Goal: Task Accomplishment & Management: Complete application form

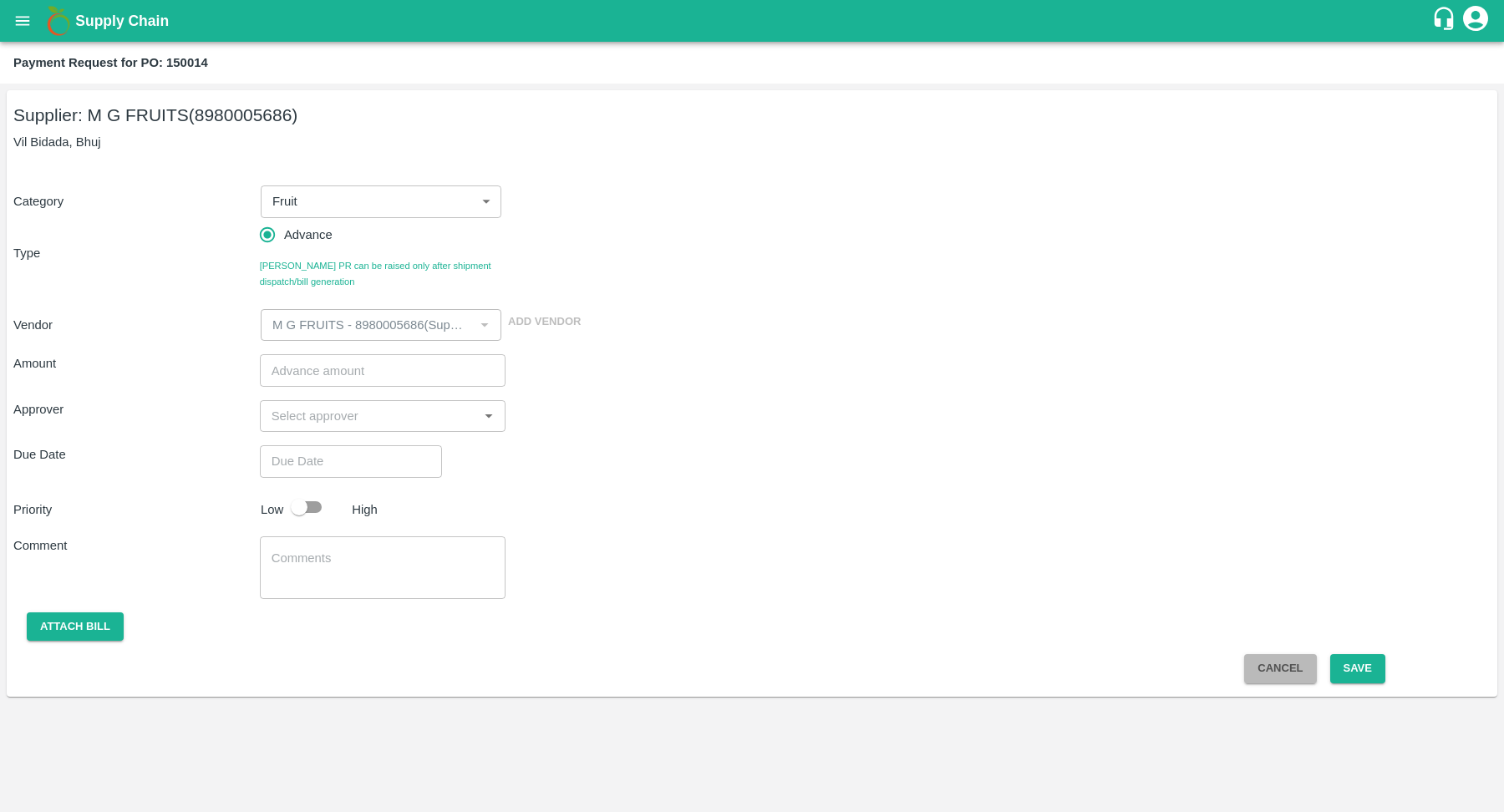
click at [1274, 671] on button "Cancel" at bounding box center [1280, 668] width 72 height 29
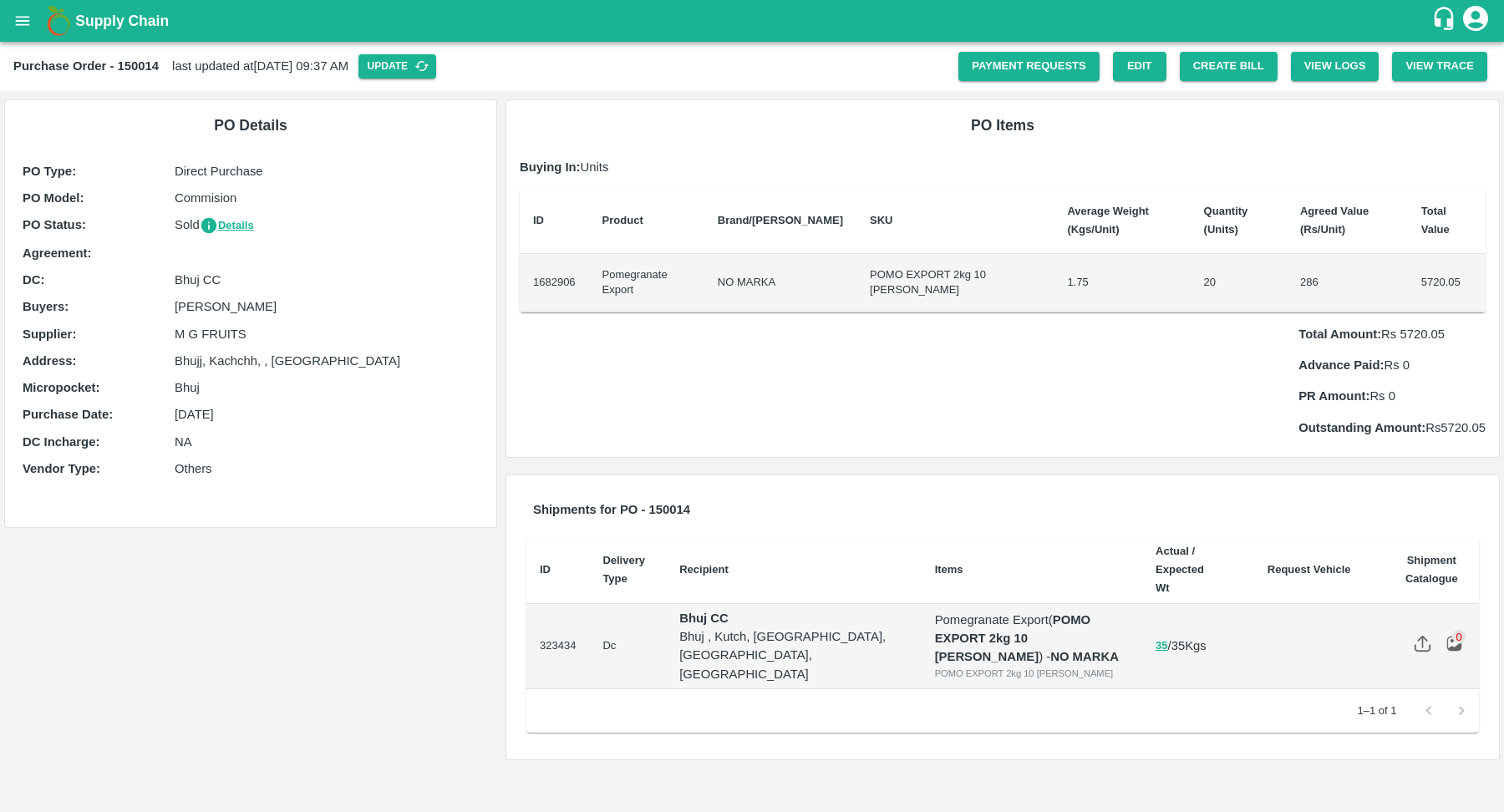
click at [224, 412] on p "[DATE]" at bounding box center [327, 414] width 304 height 18
click at [224, 412] on p "29 Mar 2025" at bounding box center [327, 414] width 304 height 18
click at [694, 254] on td "Pomegranate Export" at bounding box center [647, 284] width 115 height 59
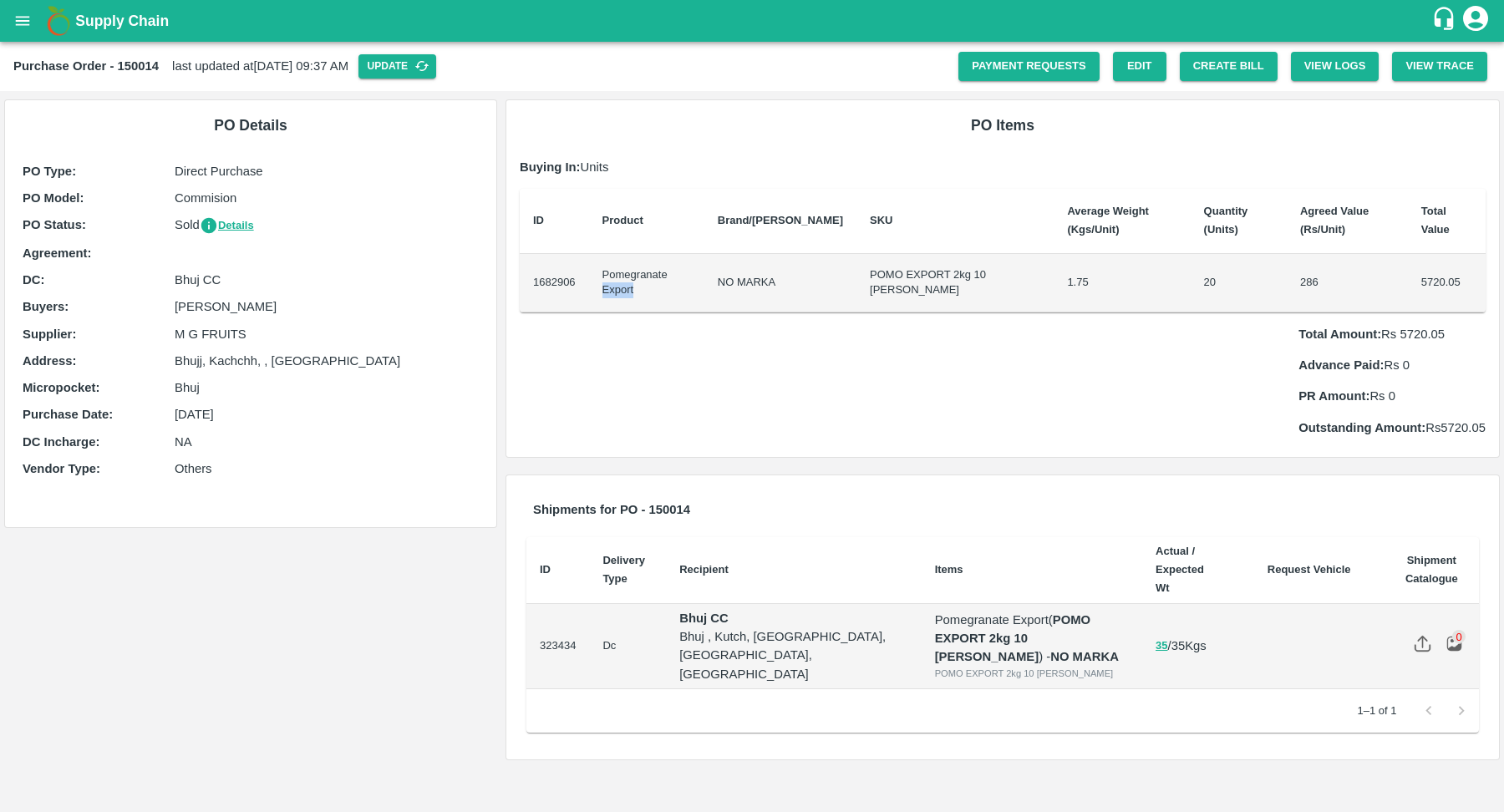
click at [857, 256] on td "POMO EXPORT 2kg 10 DANA" at bounding box center [955, 284] width 197 height 59
click at [989, 312] on div "Total Amount: Rs 5720.05 Advance Paid: Rs 0 PR Amount: Rs 0 Outstanding Amount:…" at bounding box center [1002, 374] width 966 height 124
click at [229, 227] on button "Details" at bounding box center [227, 226] width 54 height 19
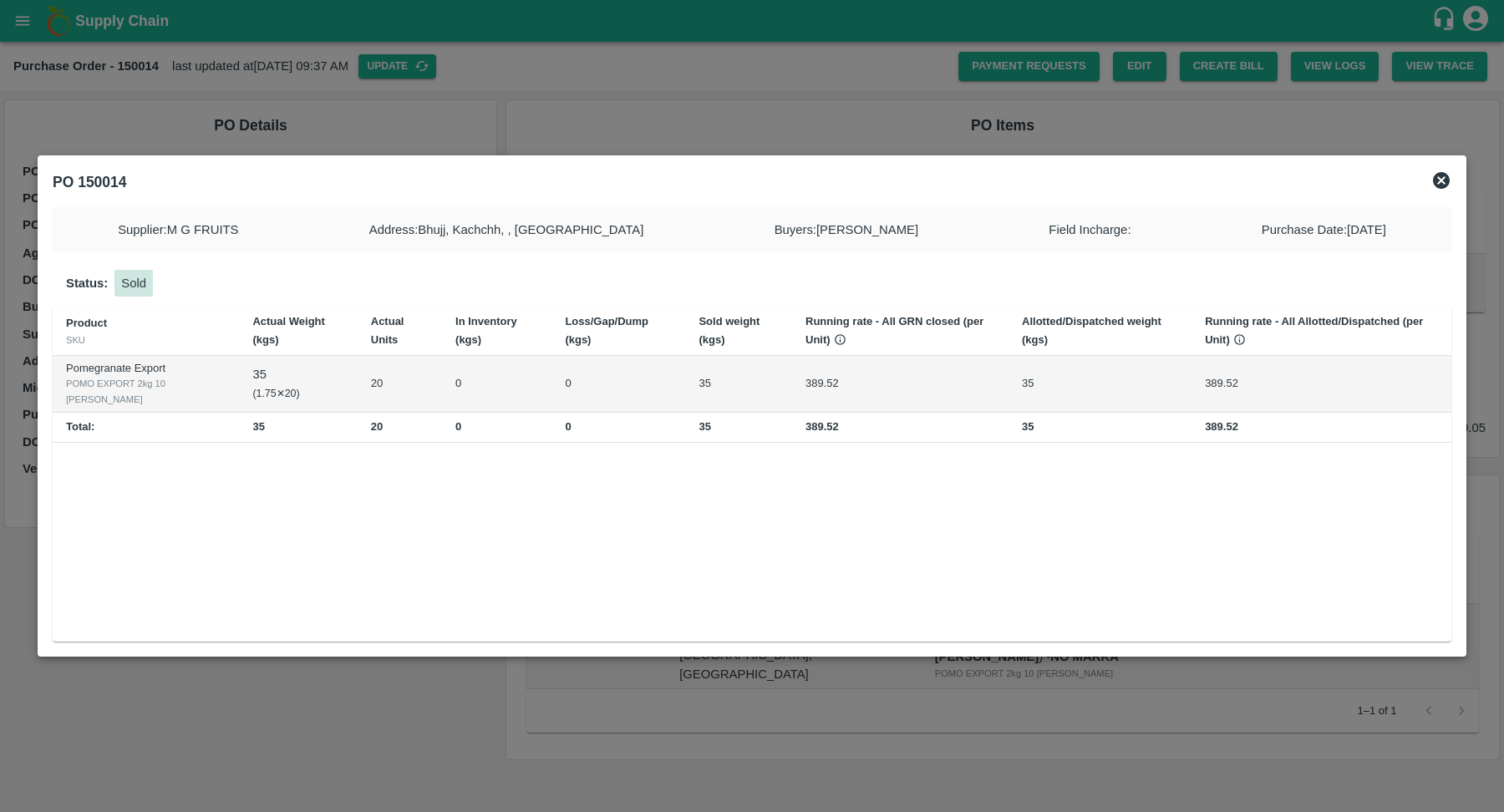
click at [1440, 184] on icon at bounding box center [1441, 180] width 17 height 17
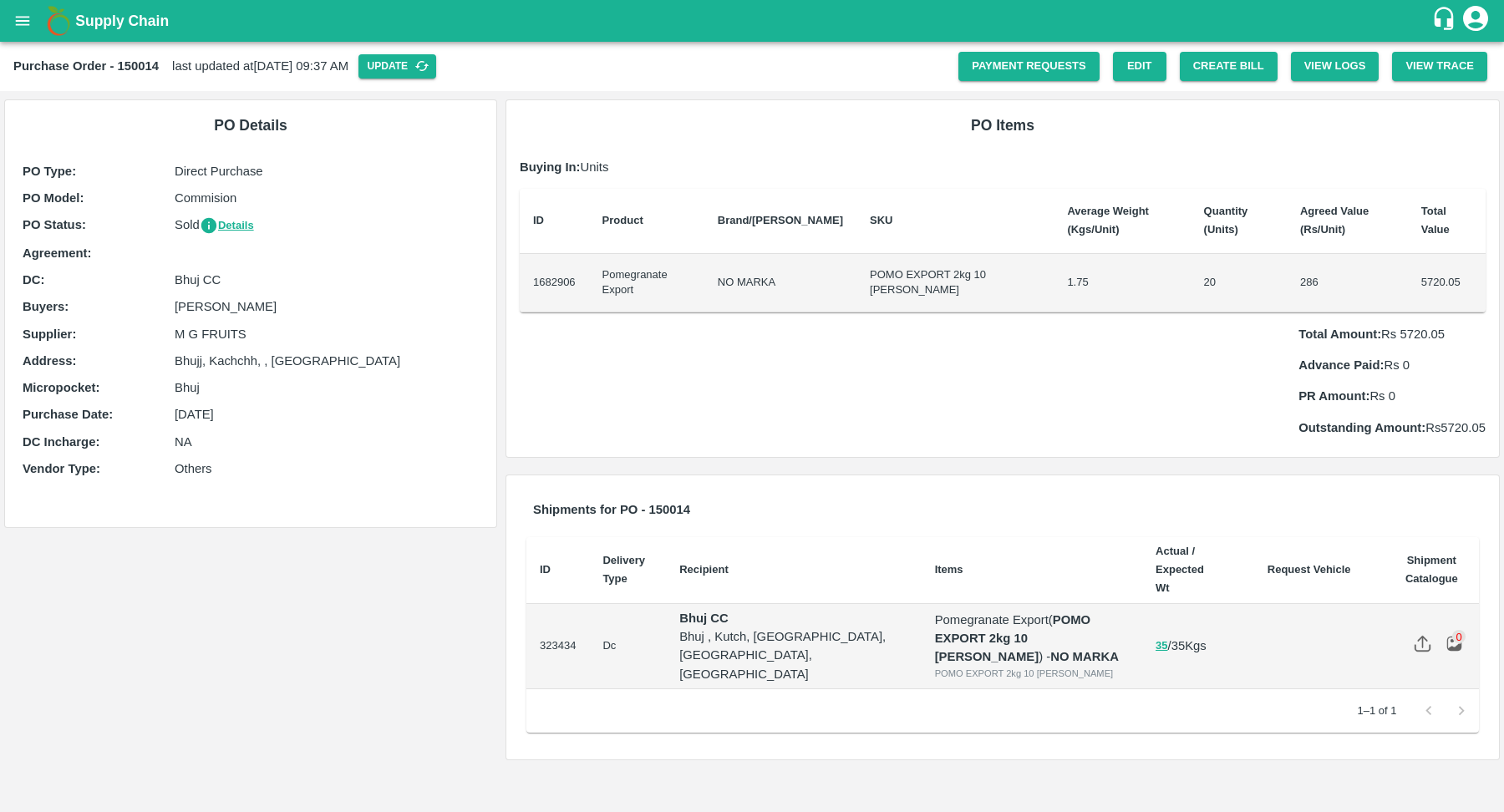
click at [203, 318] on div "PO Type : Direct Purchase PO Model : Commision PO Status : Sold Details Agreeme…" at bounding box center [251, 324] width 464 height 333
click at [229, 396] on p "Bhuj" at bounding box center [327, 388] width 304 height 18
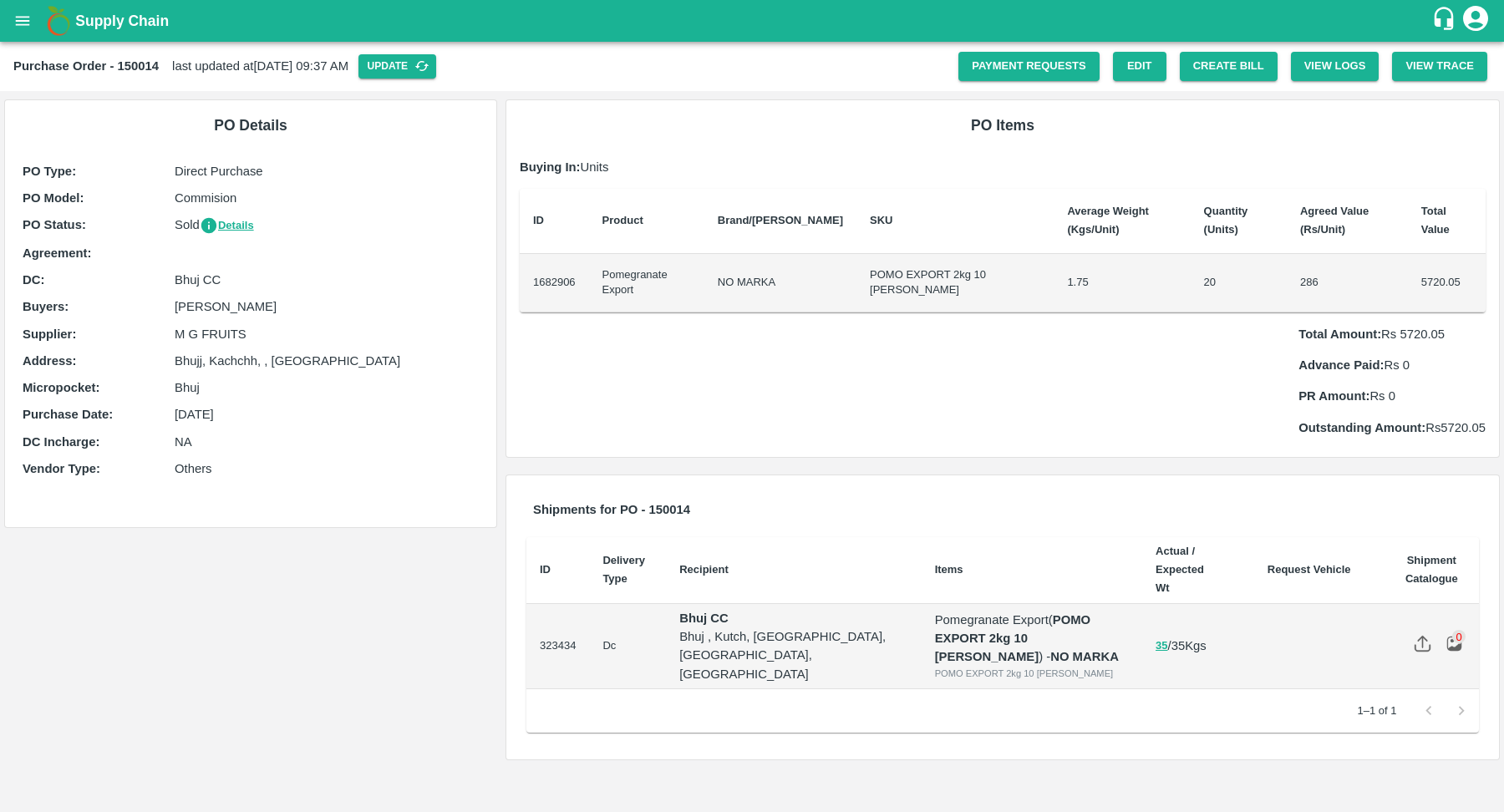
click at [229, 396] on p "Bhuj" at bounding box center [327, 388] width 304 height 18
click at [235, 430] on div "PO Type : Direct Purchase PO Model : Commision PO Status : Sold Details Agreeme…" at bounding box center [251, 324] width 464 height 333
click at [230, 464] on p "Others" at bounding box center [327, 469] width 304 height 18
click at [199, 403] on div "PO Type : Direct Purchase PO Model : Commision PO Status : Sold Details Agreeme…" at bounding box center [251, 324] width 464 height 333
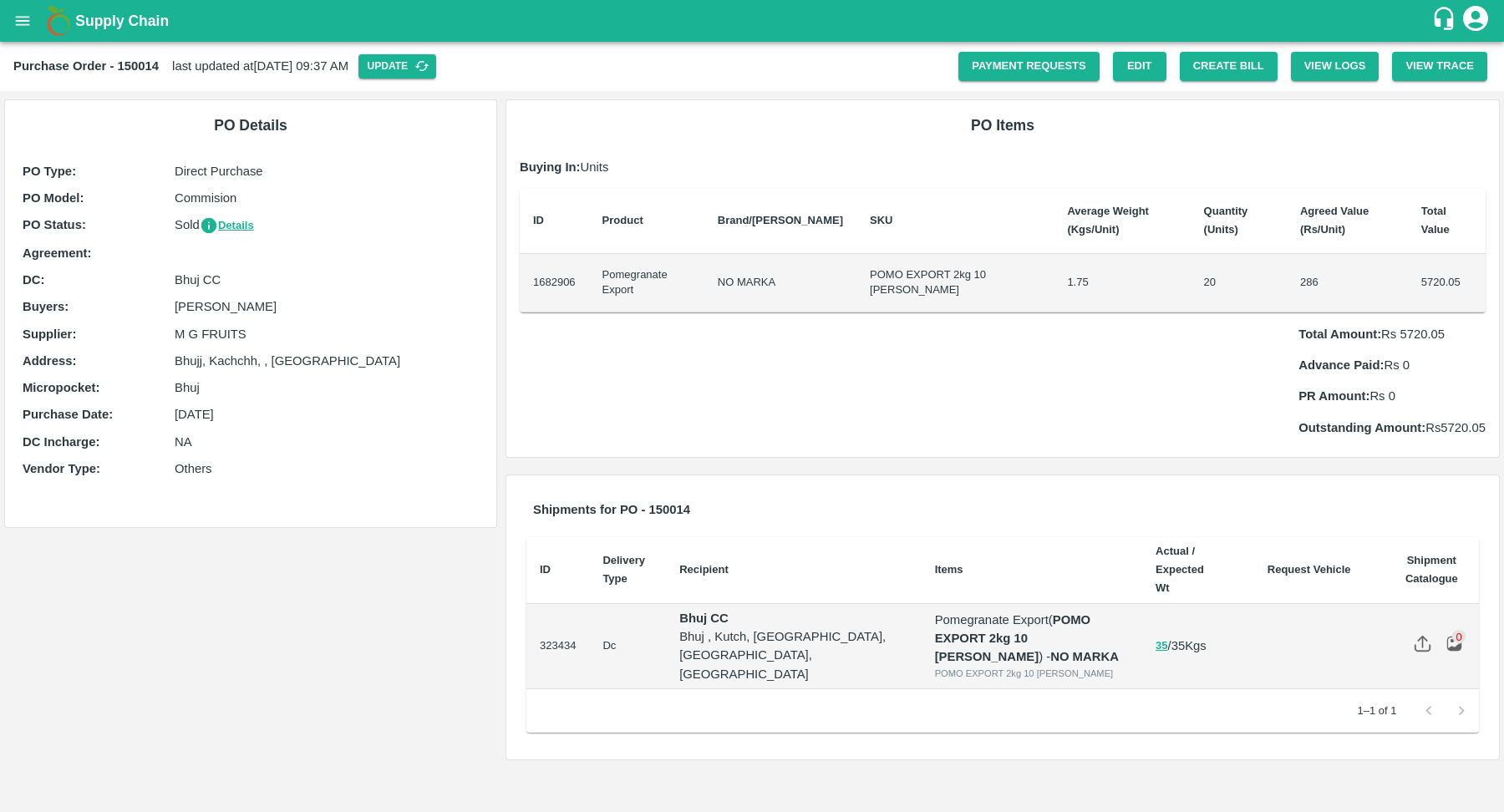
click at [199, 403] on div "PO Type : Direct Purchase PO Model : Commision PO Status : Sold Details Agreeme…" at bounding box center [251, 324] width 464 height 333
click at [183, 382] on p "Bhuj" at bounding box center [327, 388] width 304 height 18
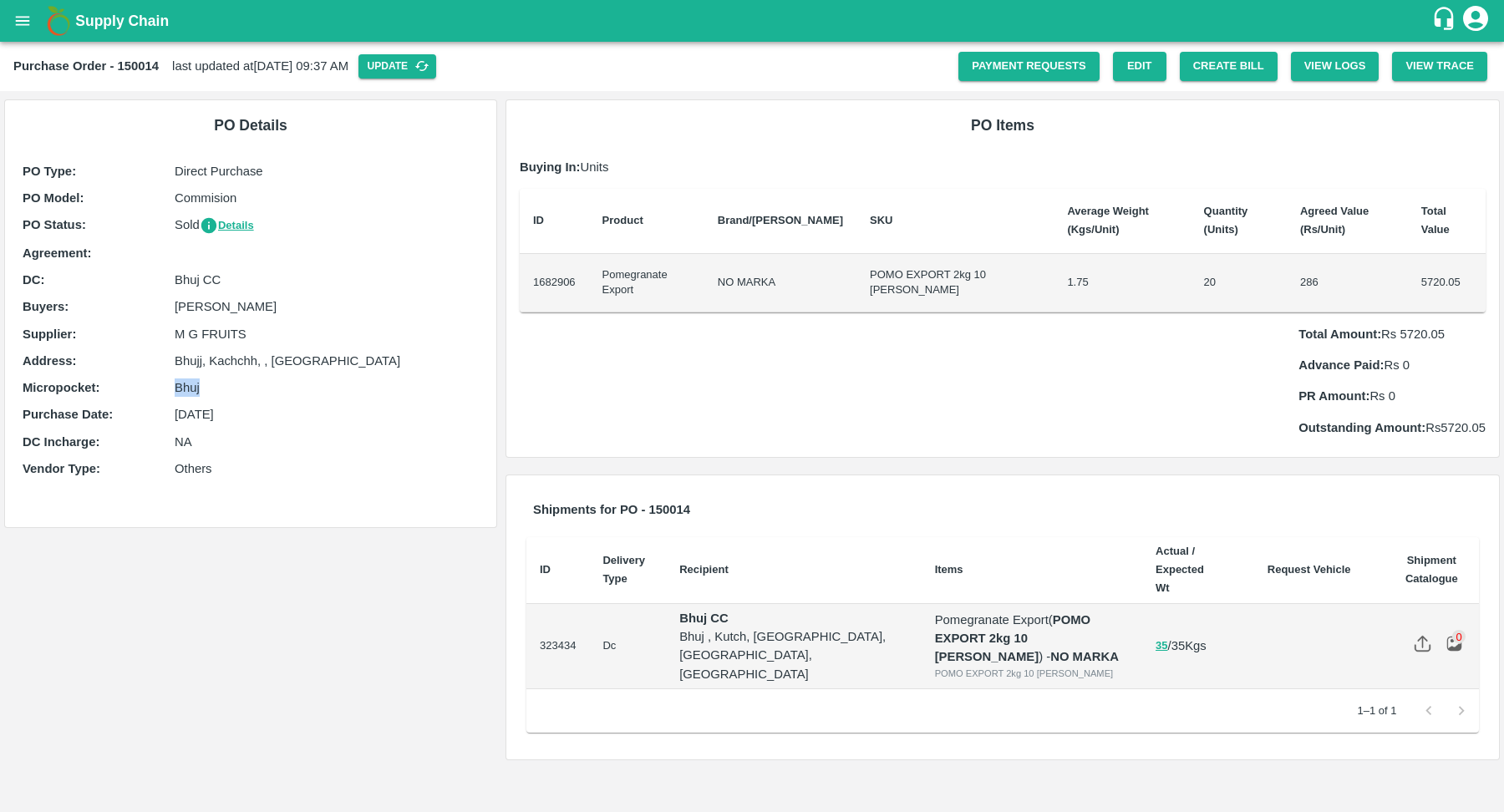
click at [184, 352] on p "Bhujj, Kachchh, , Gujarat" at bounding box center [327, 361] width 304 height 18
click at [195, 295] on div "PO Type : Direct Purchase PO Model : Commision PO Status : Sold Details Agreeme…" at bounding box center [251, 324] width 464 height 333
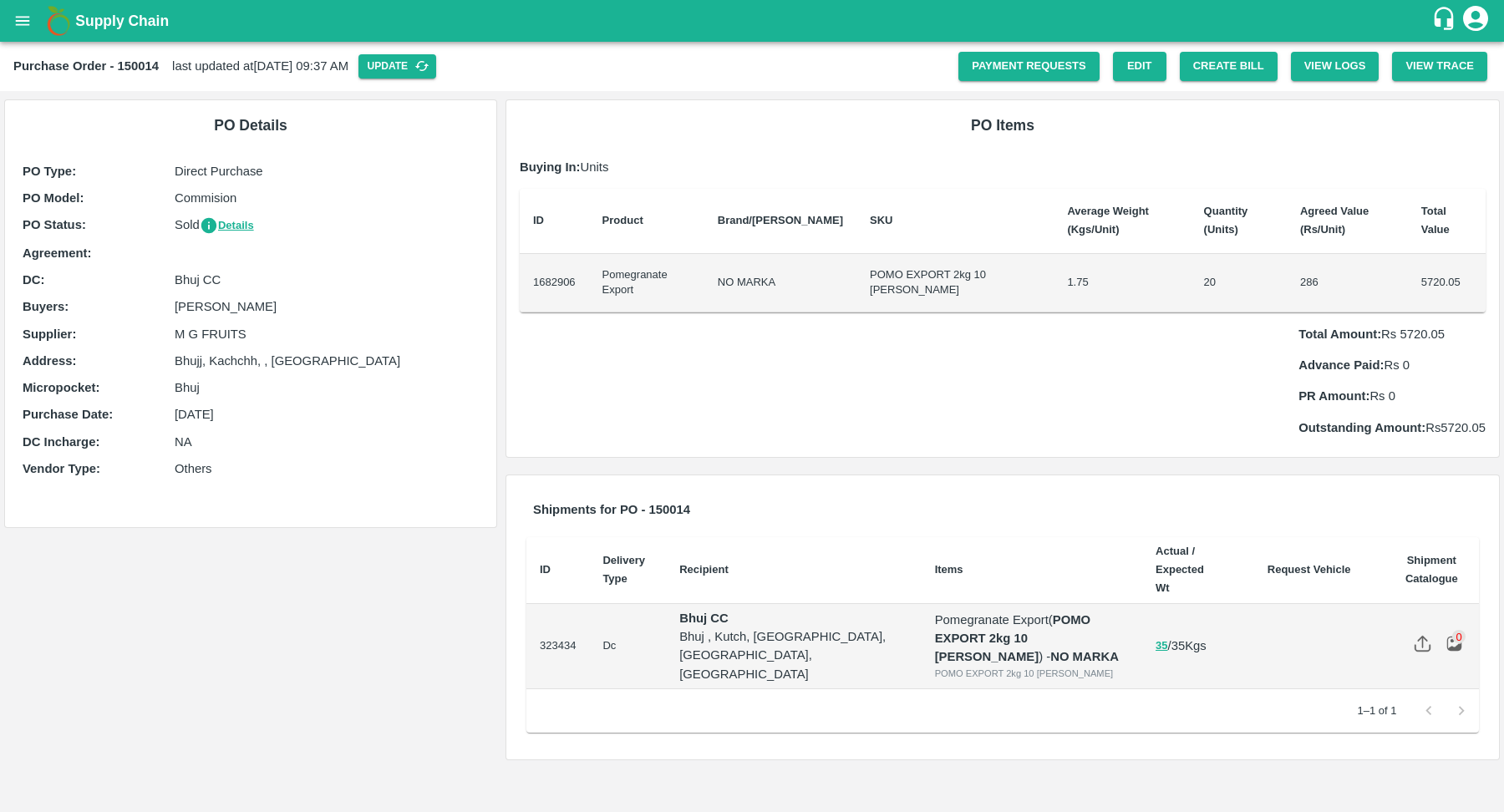
click at [195, 295] on div "PO Type : Direct Purchase PO Model : Commision PO Status : Sold Details Agreeme…" at bounding box center [251, 324] width 464 height 333
click at [214, 331] on p "M G FRUITS" at bounding box center [327, 334] width 304 height 18
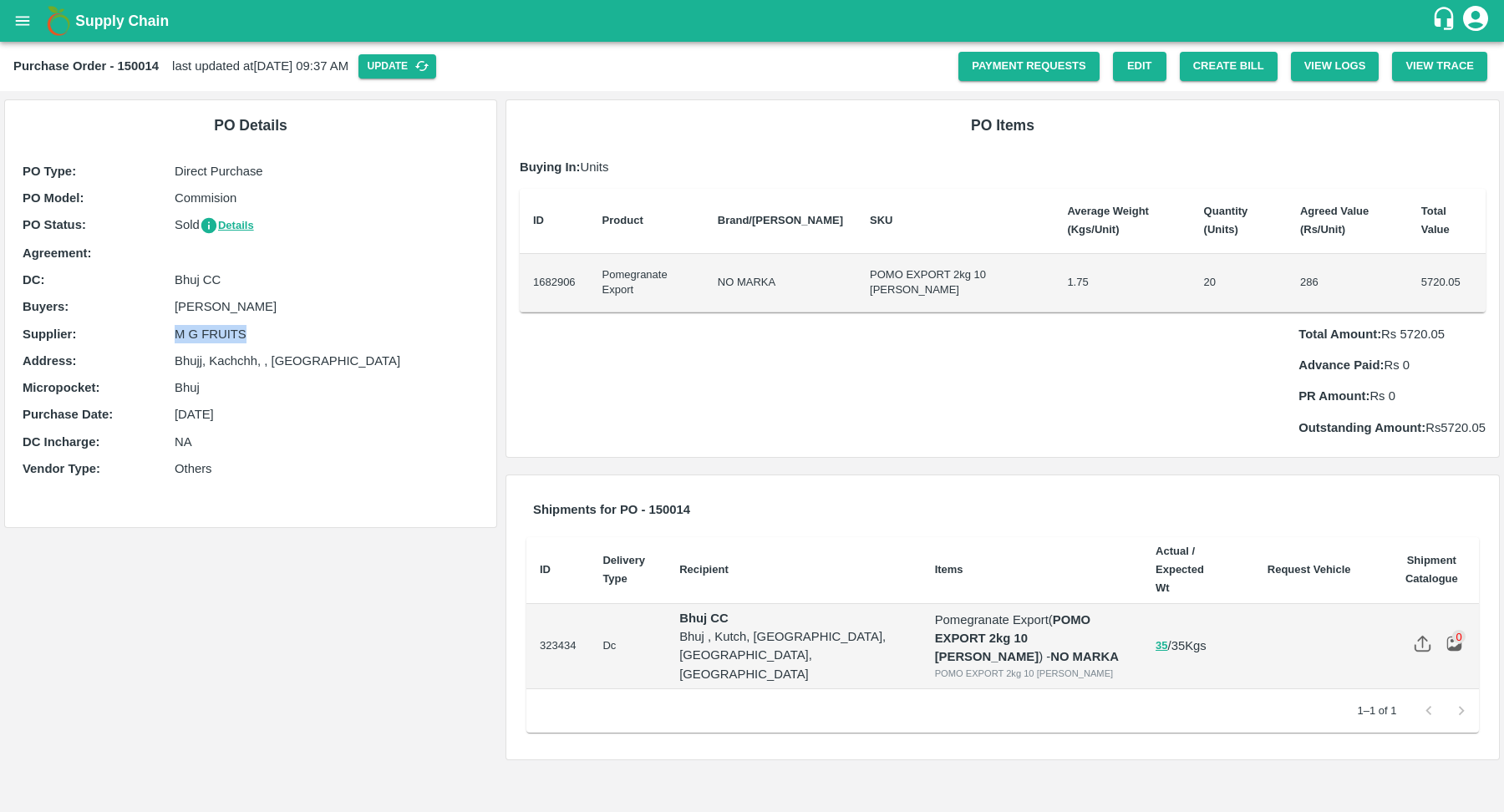
click at [230, 365] on p "Bhujj, Kachchh, , Gujarat" at bounding box center [327, 361] width 304 height 18
click at [227, 378] on p "Bhuj" at bounding box center [327, 388] width 304 height 18
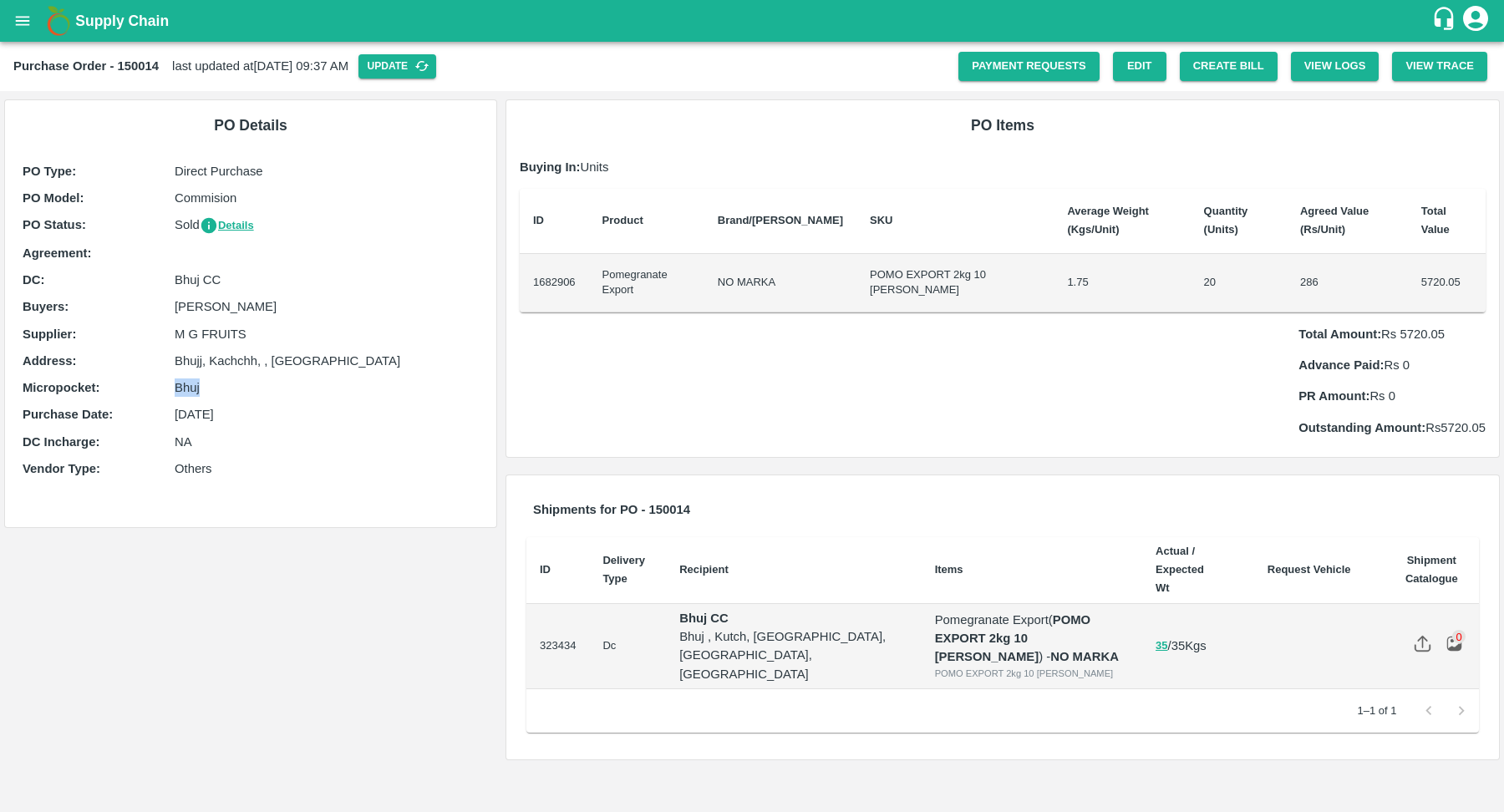
click at [227, 378] on p "Bhuj" at bounding box center [327, 388] width 304 height 18
click at [251, 412] on p "29 Mar 2025" at bounding box center [327, 414] width 304 height 18
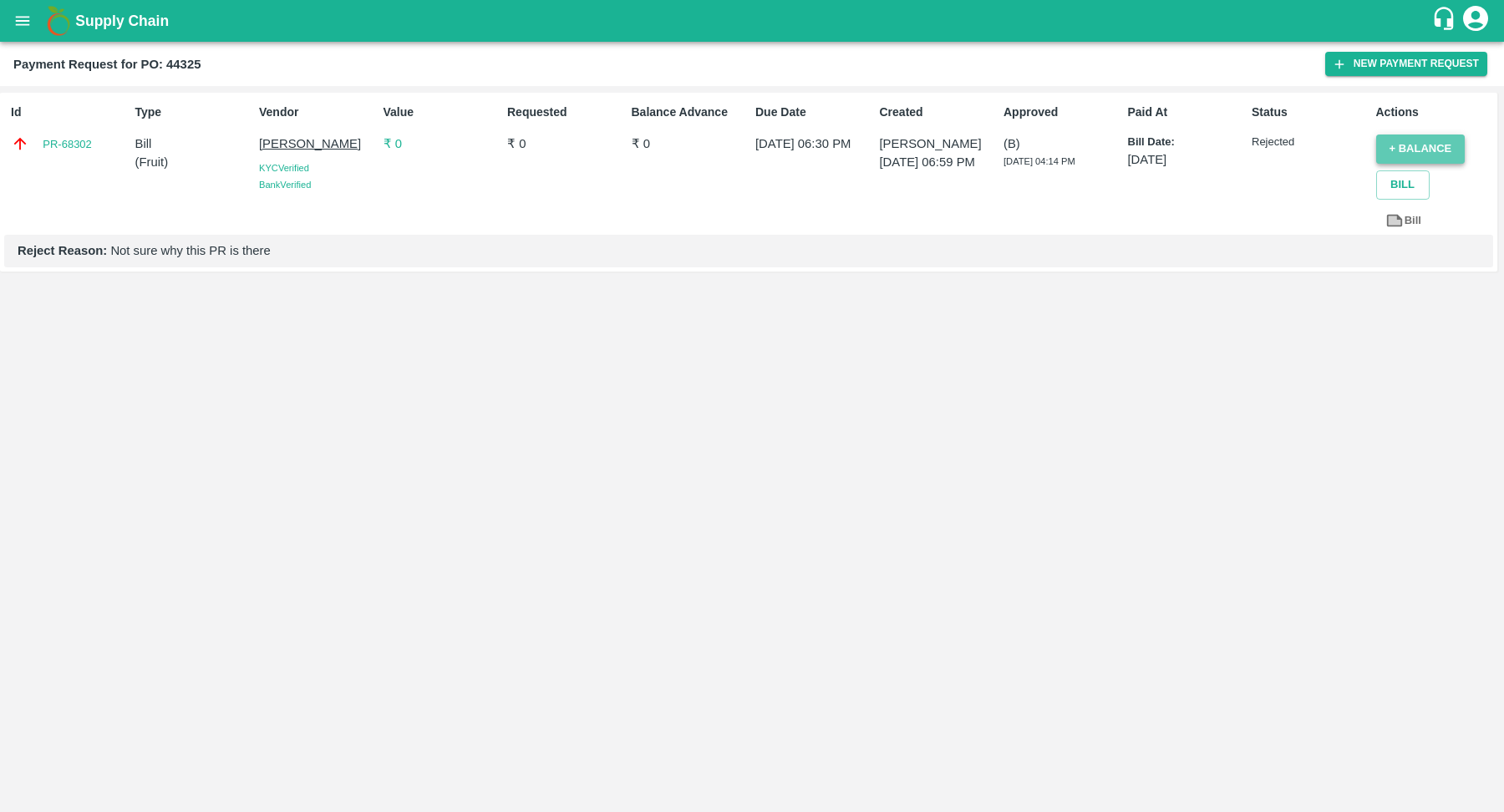
click at [1414, 153] on button "+ balance" at bounding box center [1420, 149] width 89 height 29
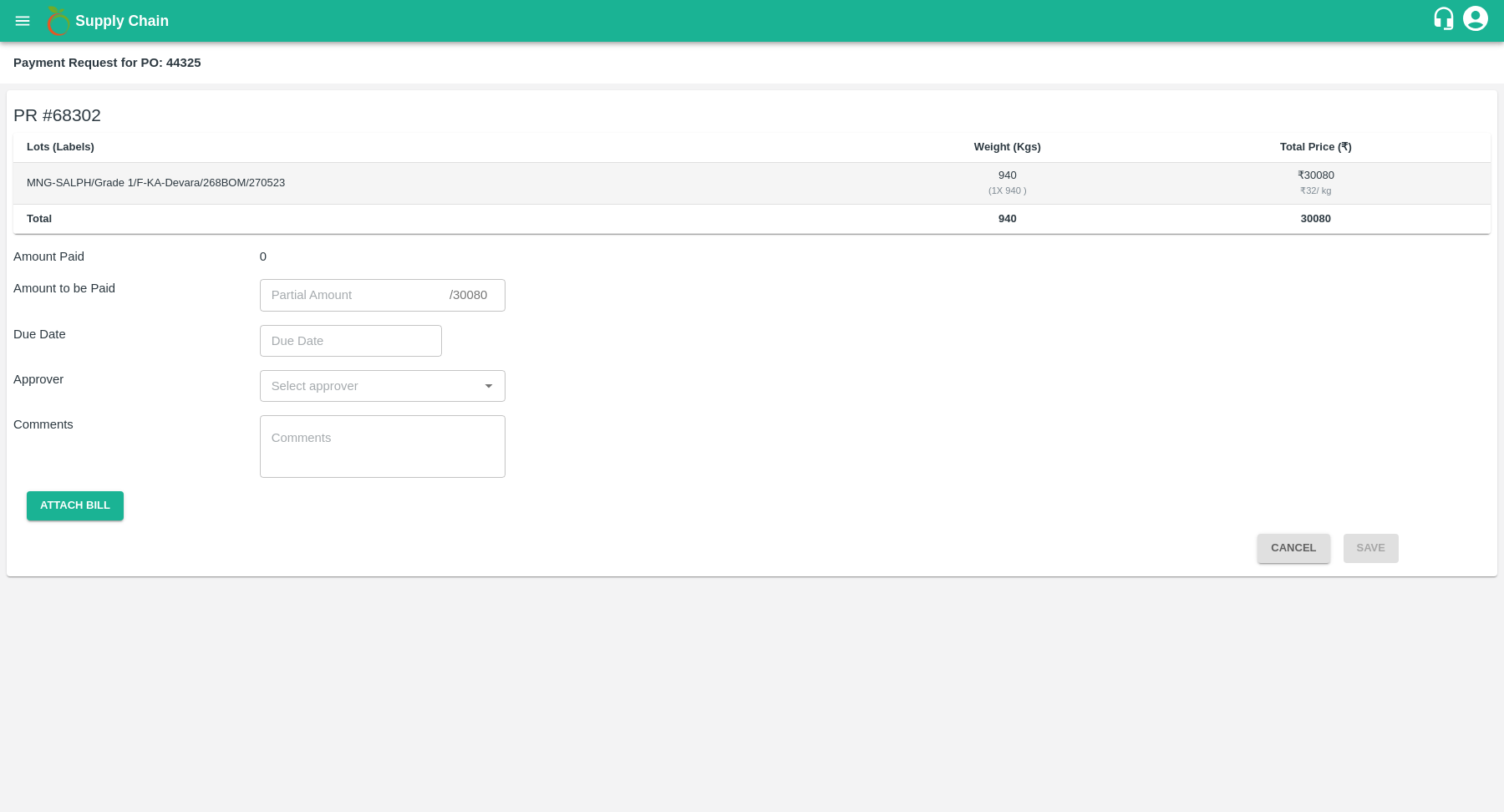
click at [313, 292] on input "number" at bounding box center [355, 295] width 190 height 31
click at [347, 344] on input "Choose date" at bounding box center [344, 341] width 170 height 31
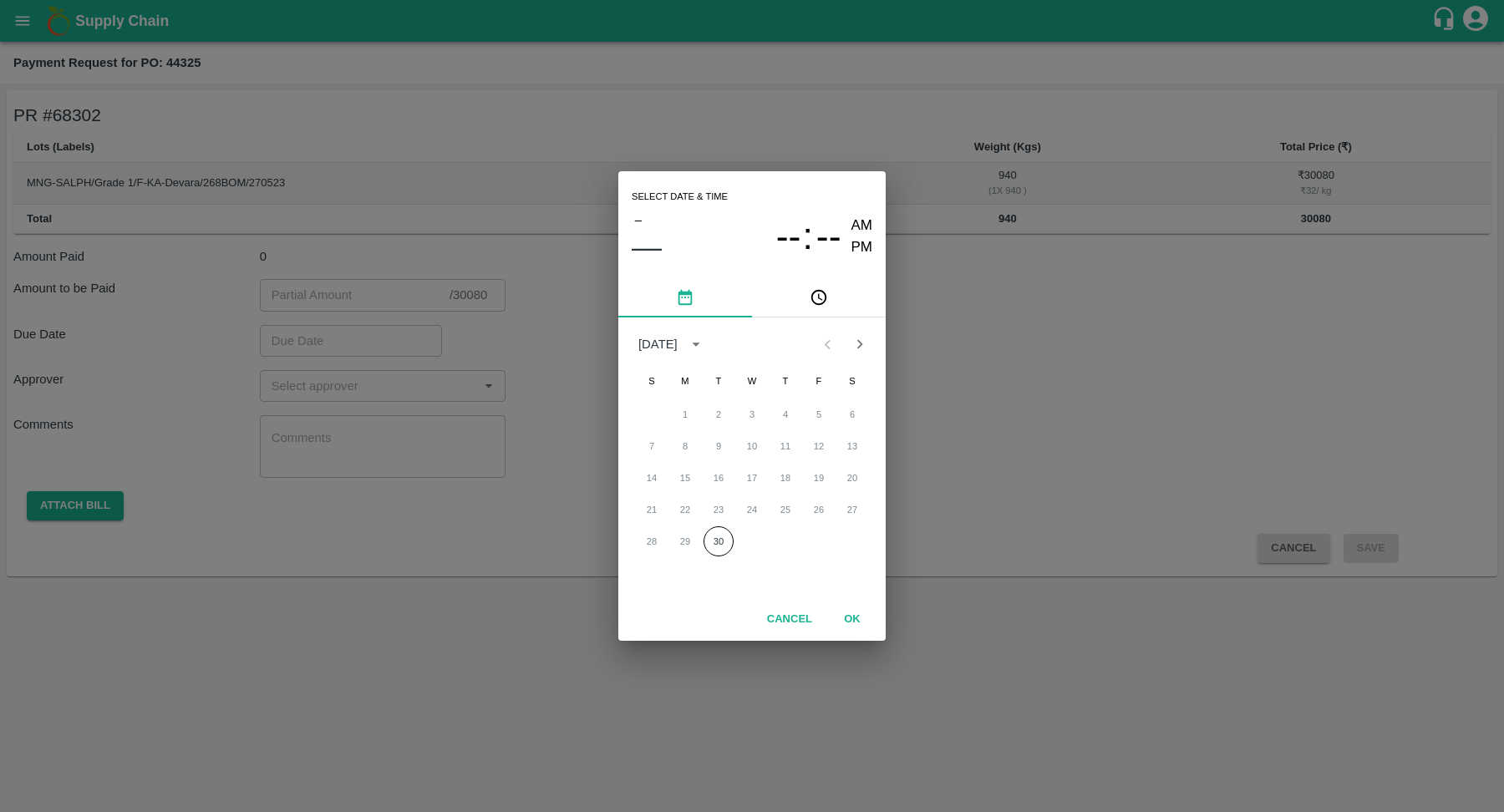
click at [798, 623] on button "Cancel" at bounding box center [790, 620] width 59 height 29
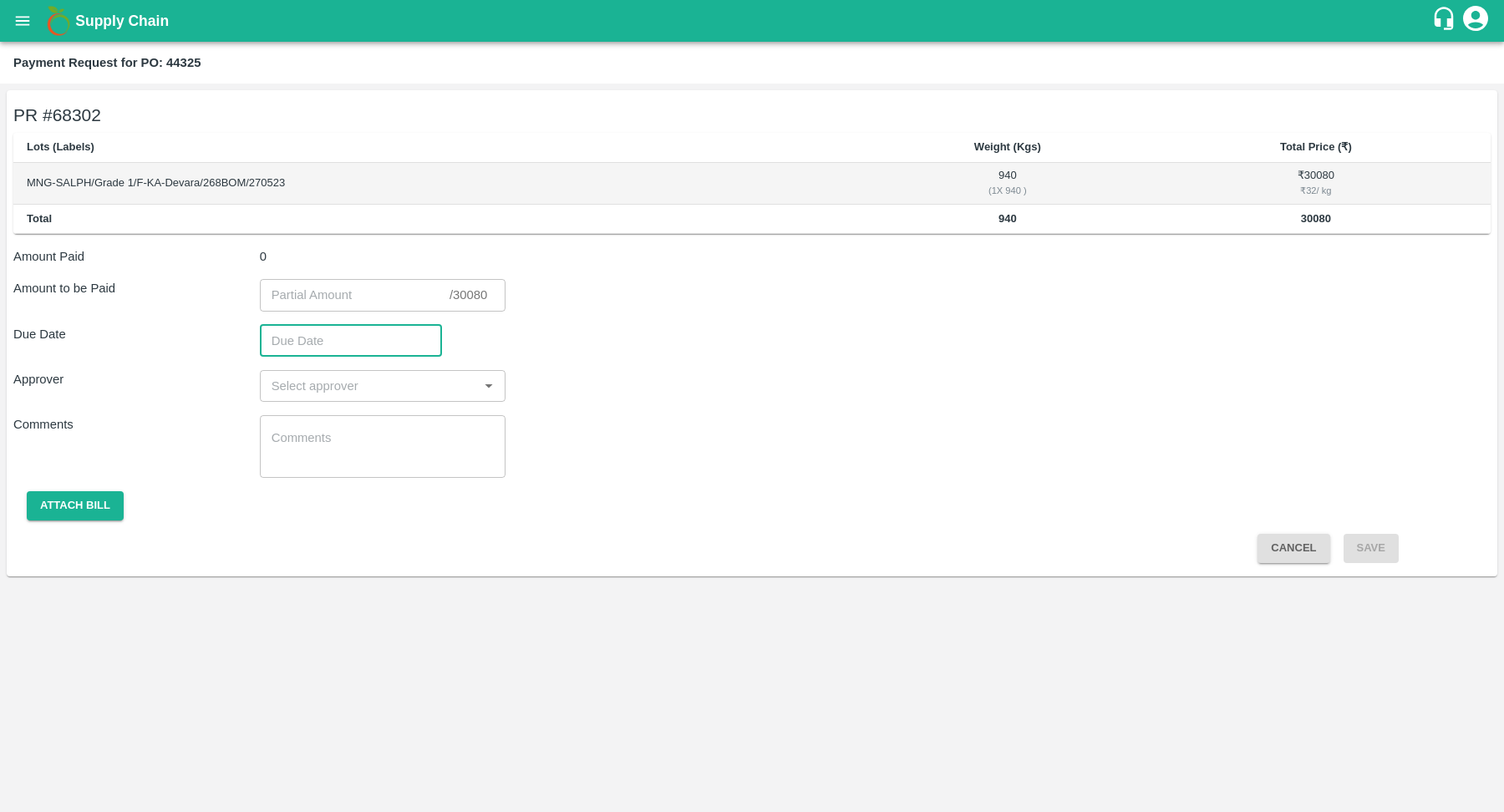
click at [1301, 551] on button "Cancel" at bounding box center [1294, 549] width 72 height 29
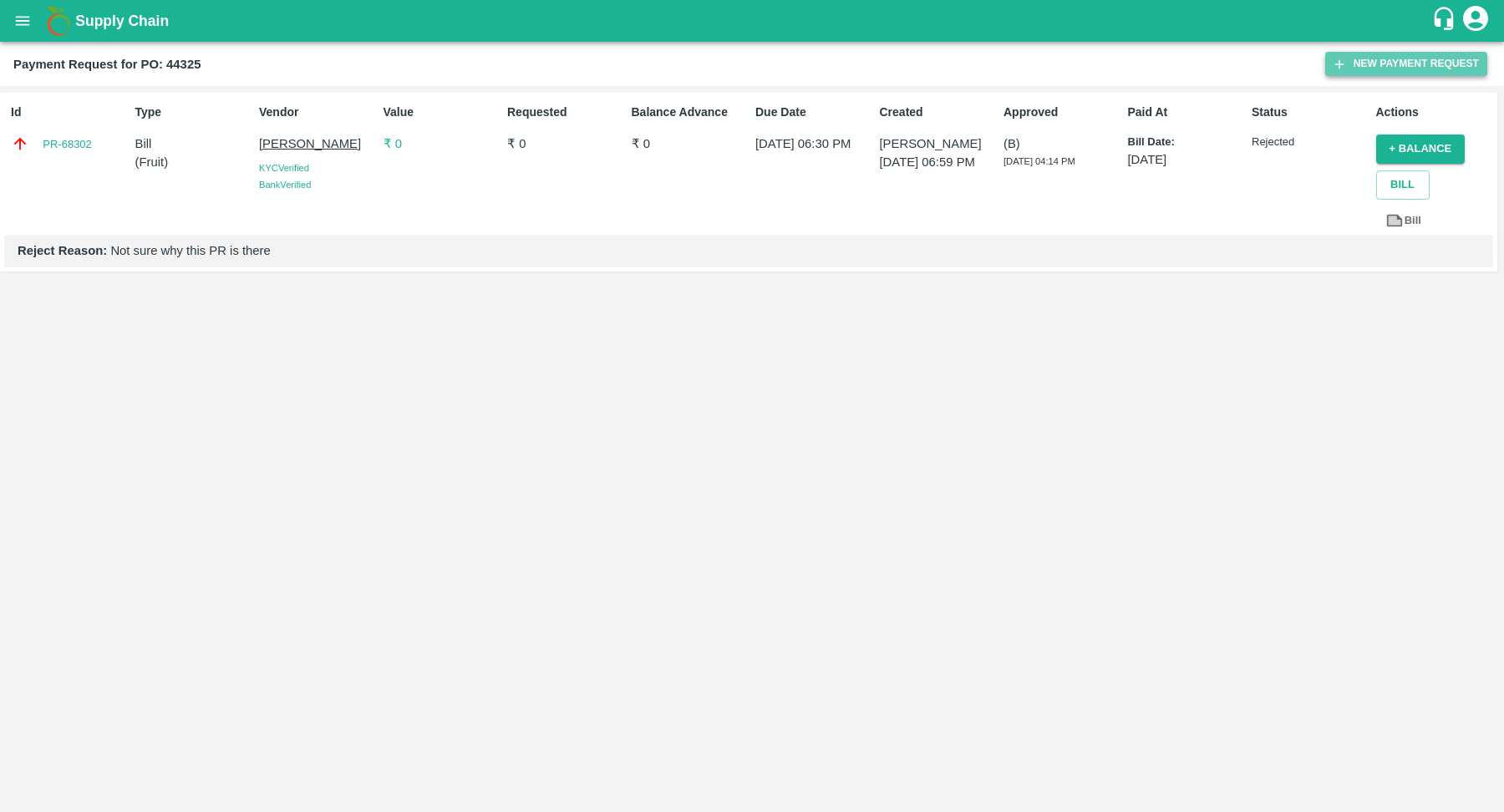
click at [1380, 55] on button "New Payment Request" at bounding box center [1406, 64] width 162 height 24
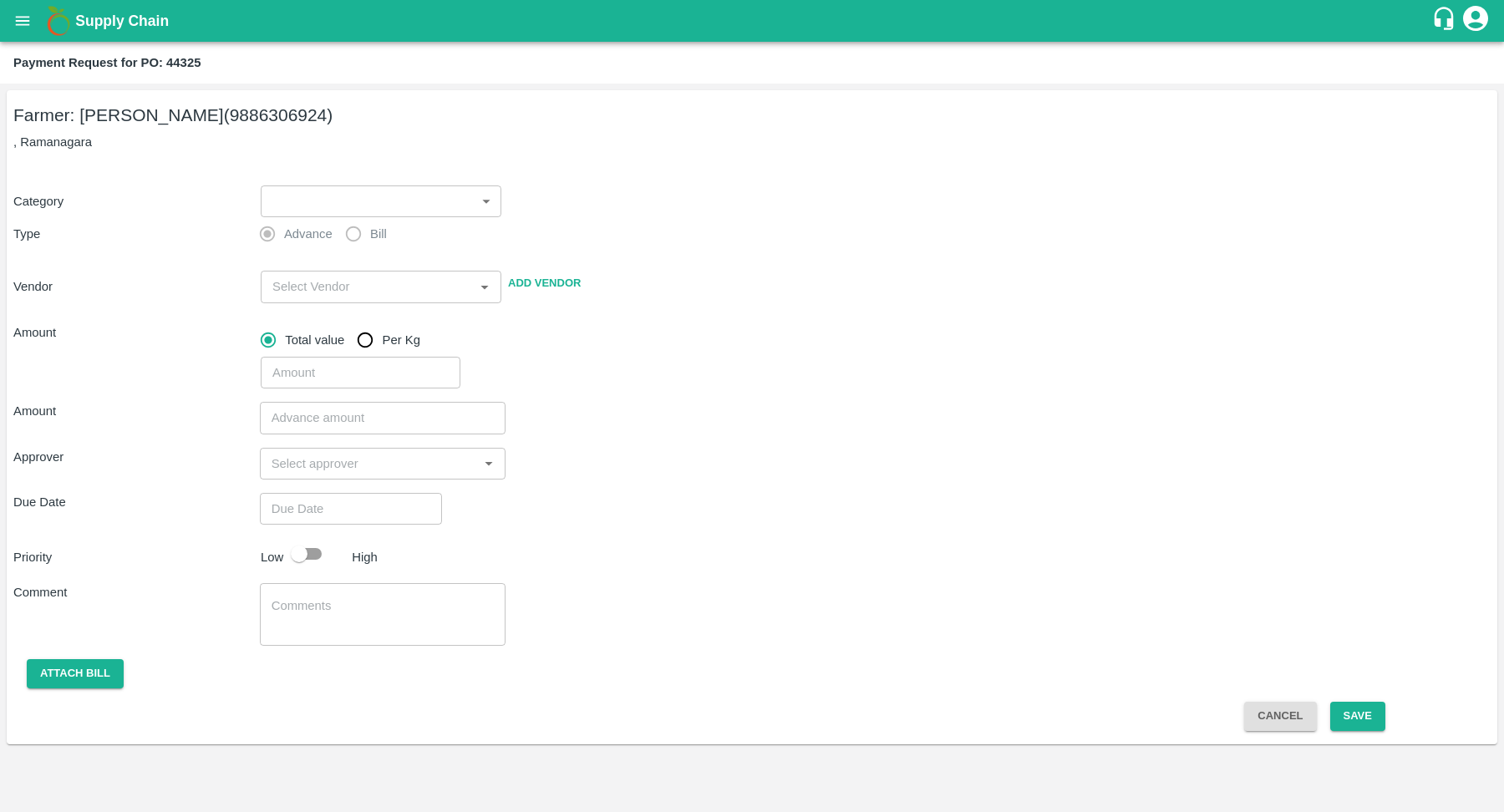
click at [351, 231] on label "Bill" at bounding box center [362, 234] width 50 height 33
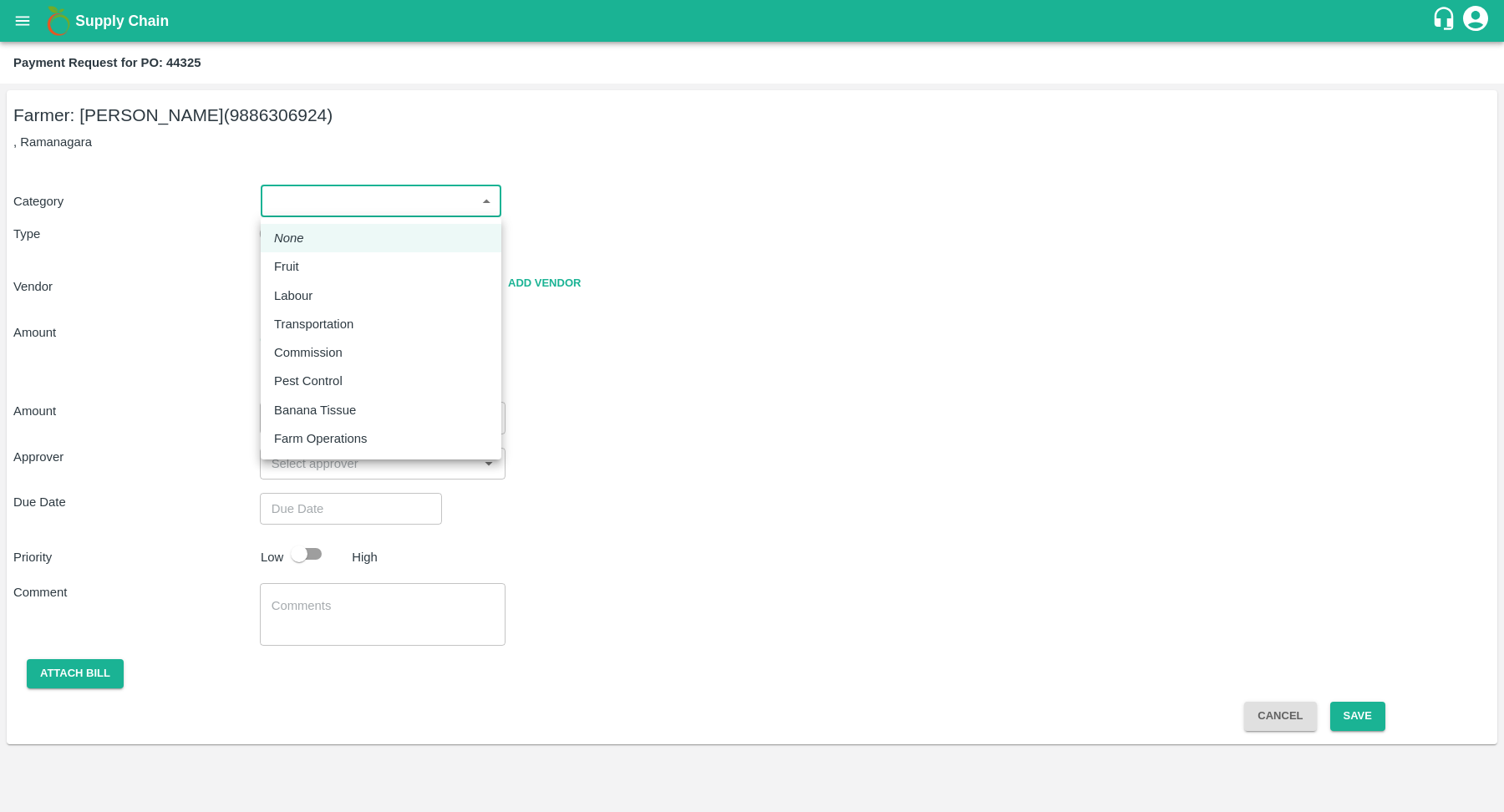
click at [366, 210] on body "Supply Chain Payment Request for PO: 44325 Farmer: Devaraj DS (9886306924) , Ra…" at bounding box center [752, 406] width 1504 height 812
click at [352, 265] on div "Fruit" at bounding box center [381, 266] width 214 height 18
type input "1"
type input "[PERSON_NAME] - 9886306924([PERSON_NAME])"
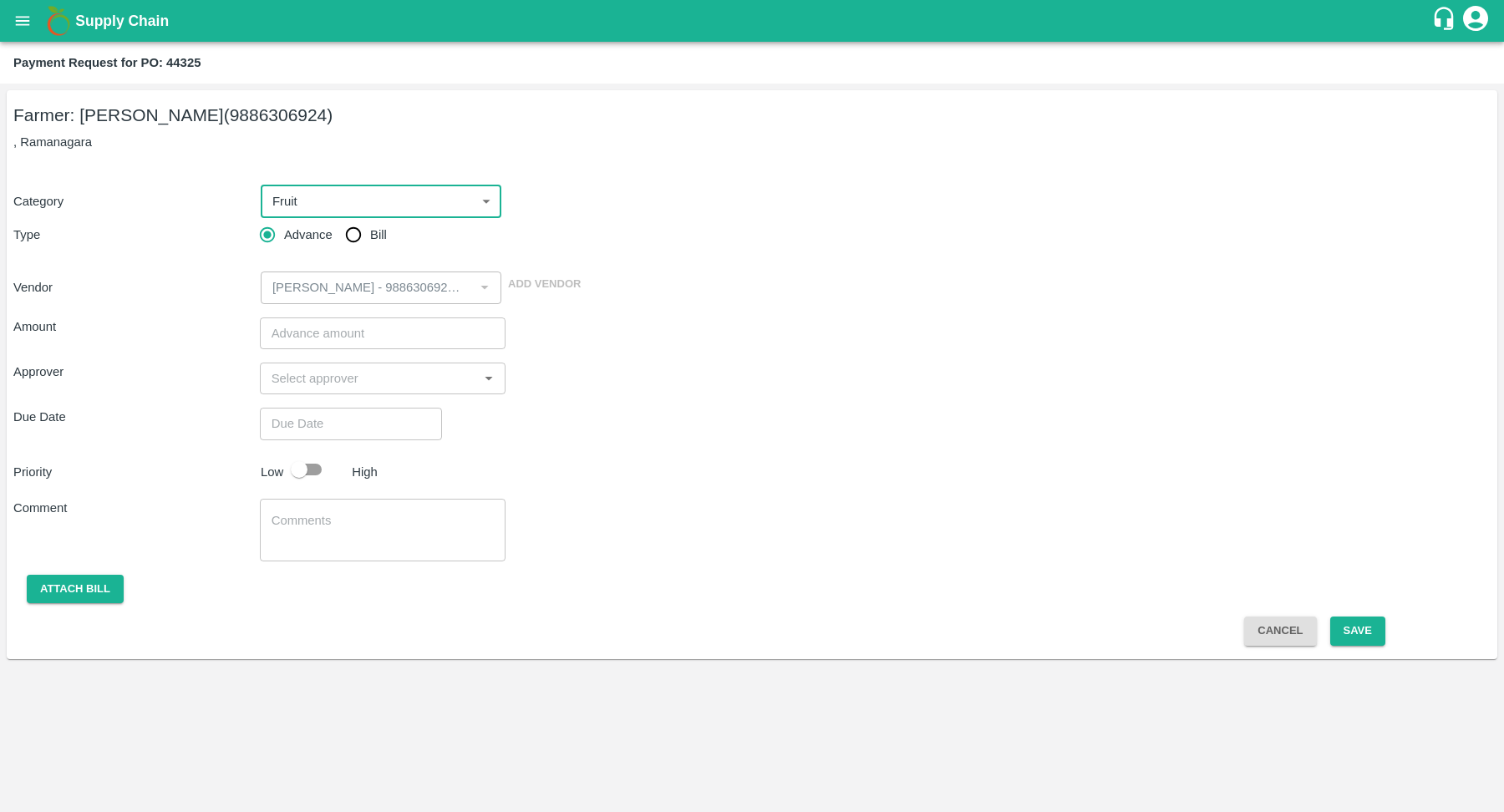
click at [379, 235] on span "Bill" at bounding box center [379, 235] width 17 height 18
click at [370, 235] on input "Bill" at bounding box center [354, 235] width 33 height 33
radio input "true"
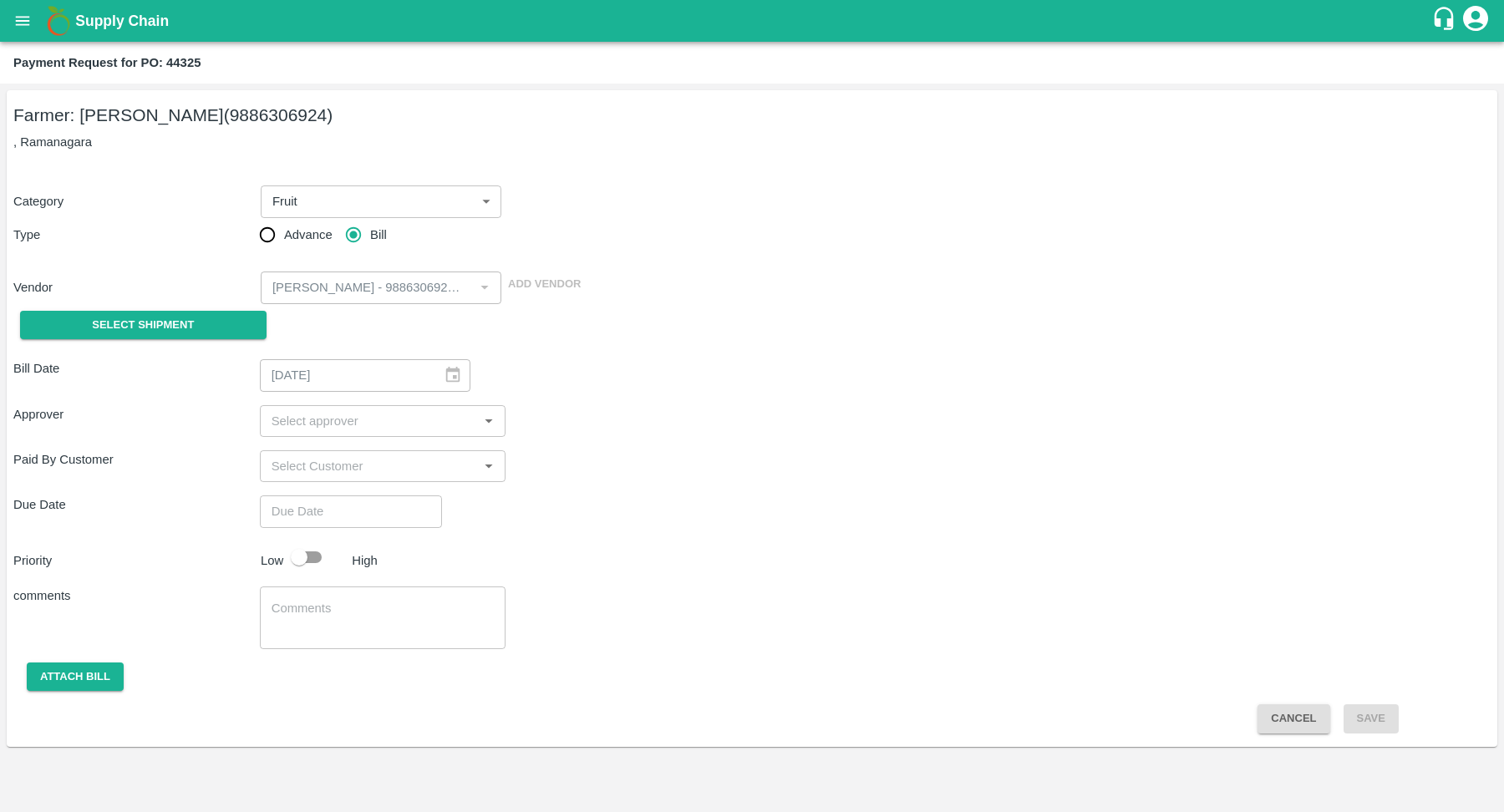
click at [222, 340] on div "Select Shipment" at bounding box center [137, 325] width 247 height 42
click at [184, 317] on span "Select Shipment" at bounding box center [143, 325] width 102 height 19
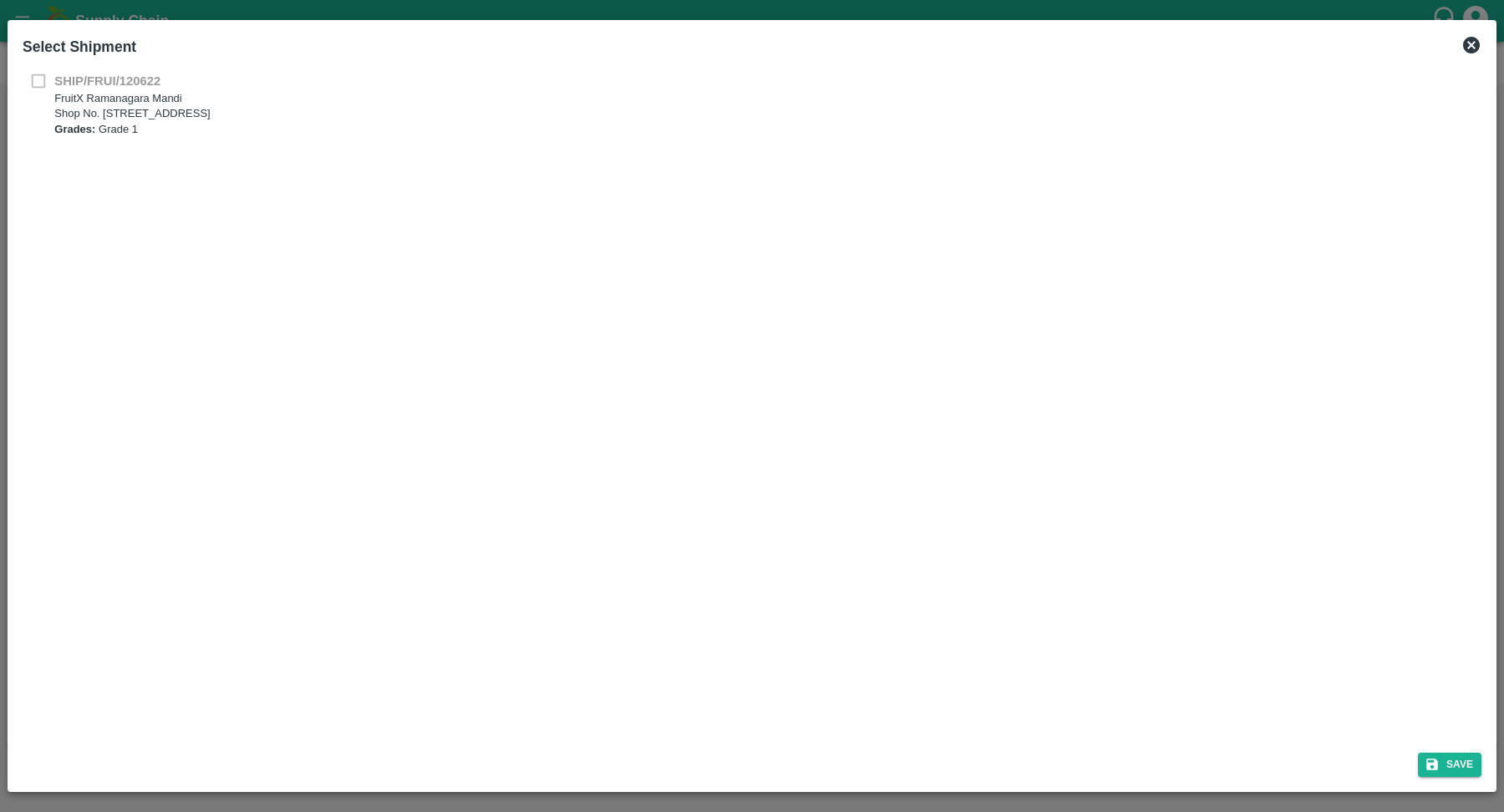
click at [31, 78] on div "SHIP/FRUI/[STREET_ADDRESS] Grades: Grade 1" at bounding box center [752, 104] width 1459 height 65
click at [1470, 43] on icon at bounding box center [1472, 45] width 20 height 20
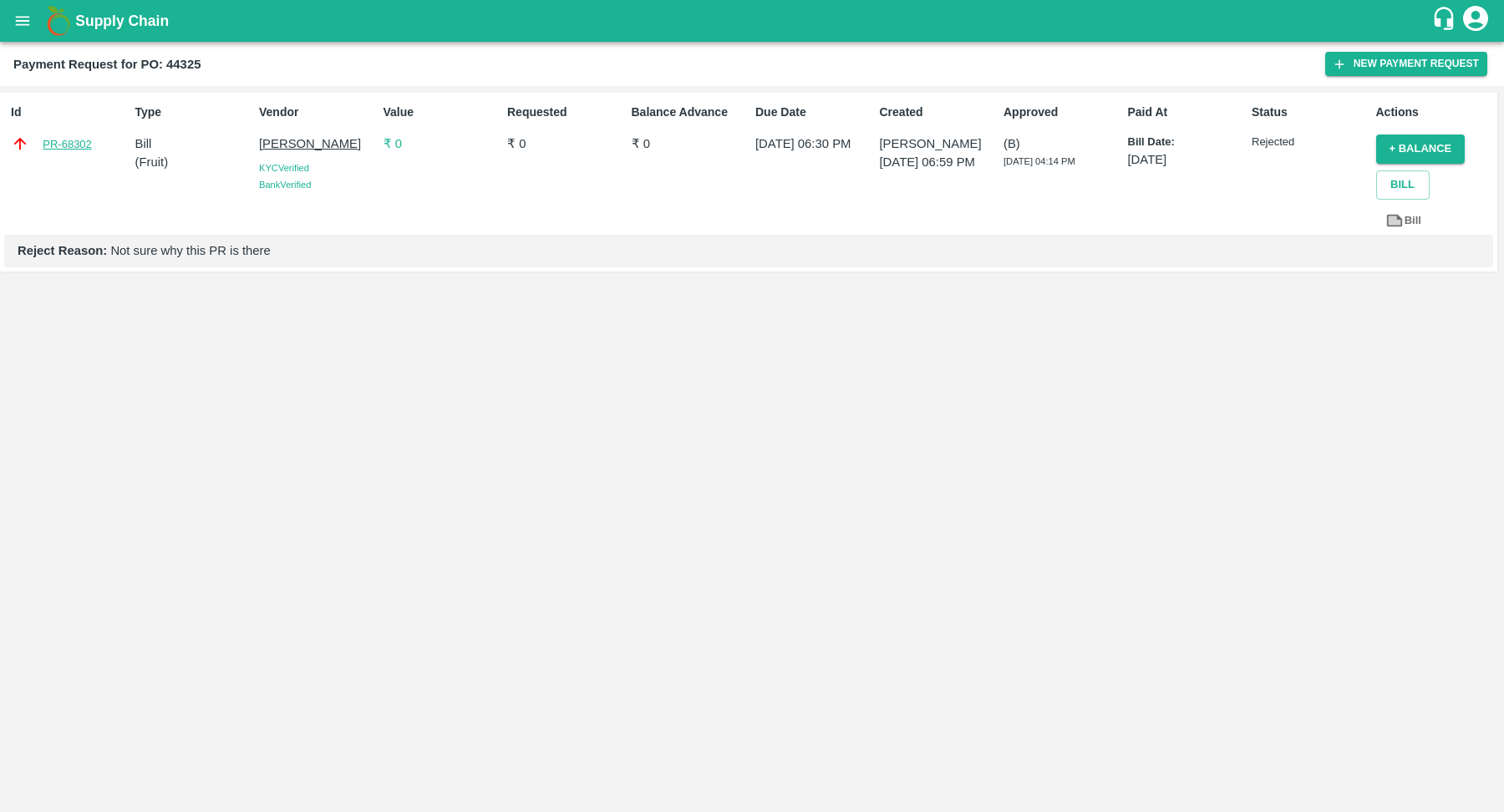
click at [66, 145] on link "PR-68302" at bounding box center [67, 145] width 50 height 17
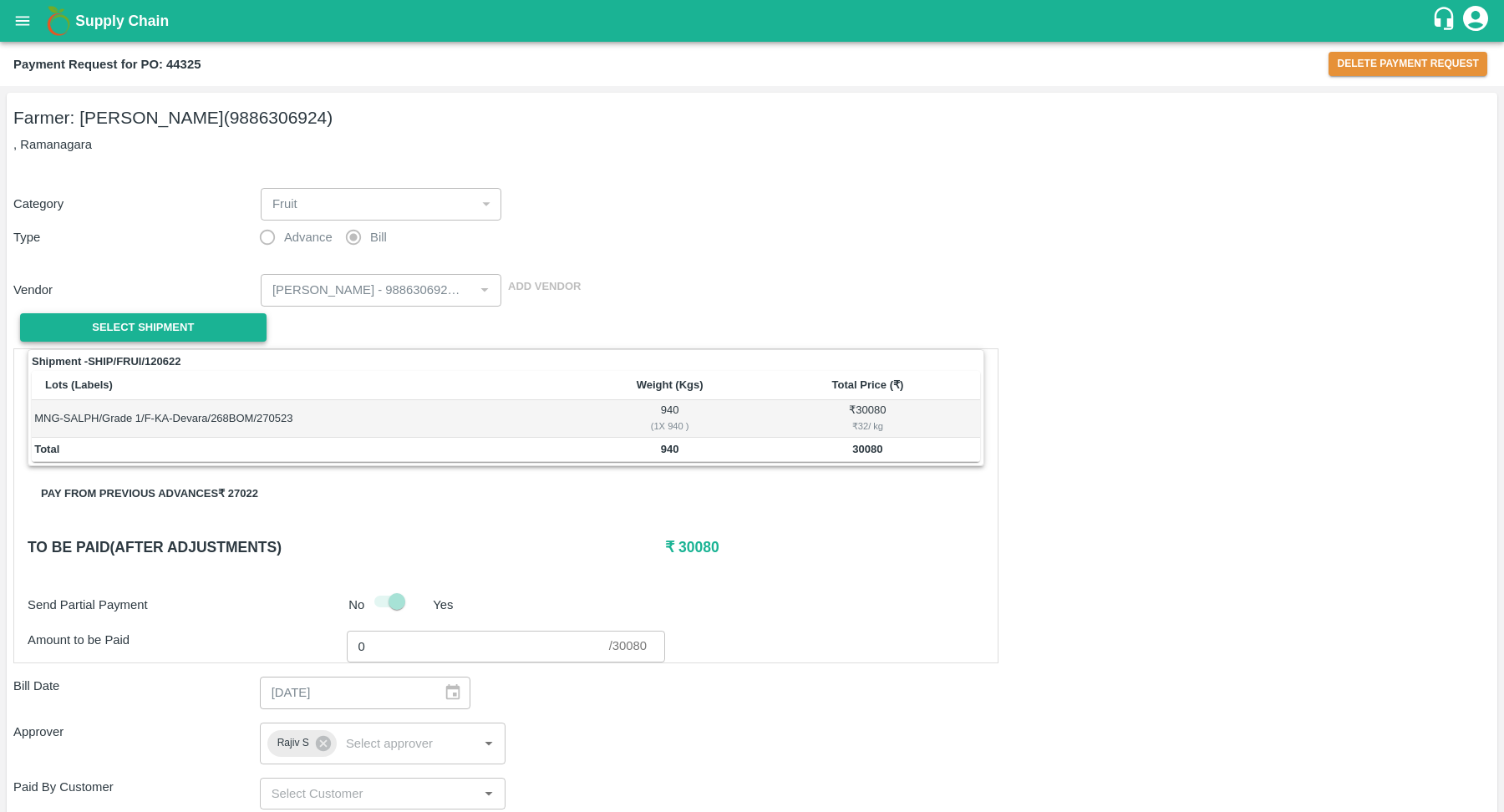
click at [140, 330] on span "Select Shipment" at bounding box center [143, 328] width 102 height 19
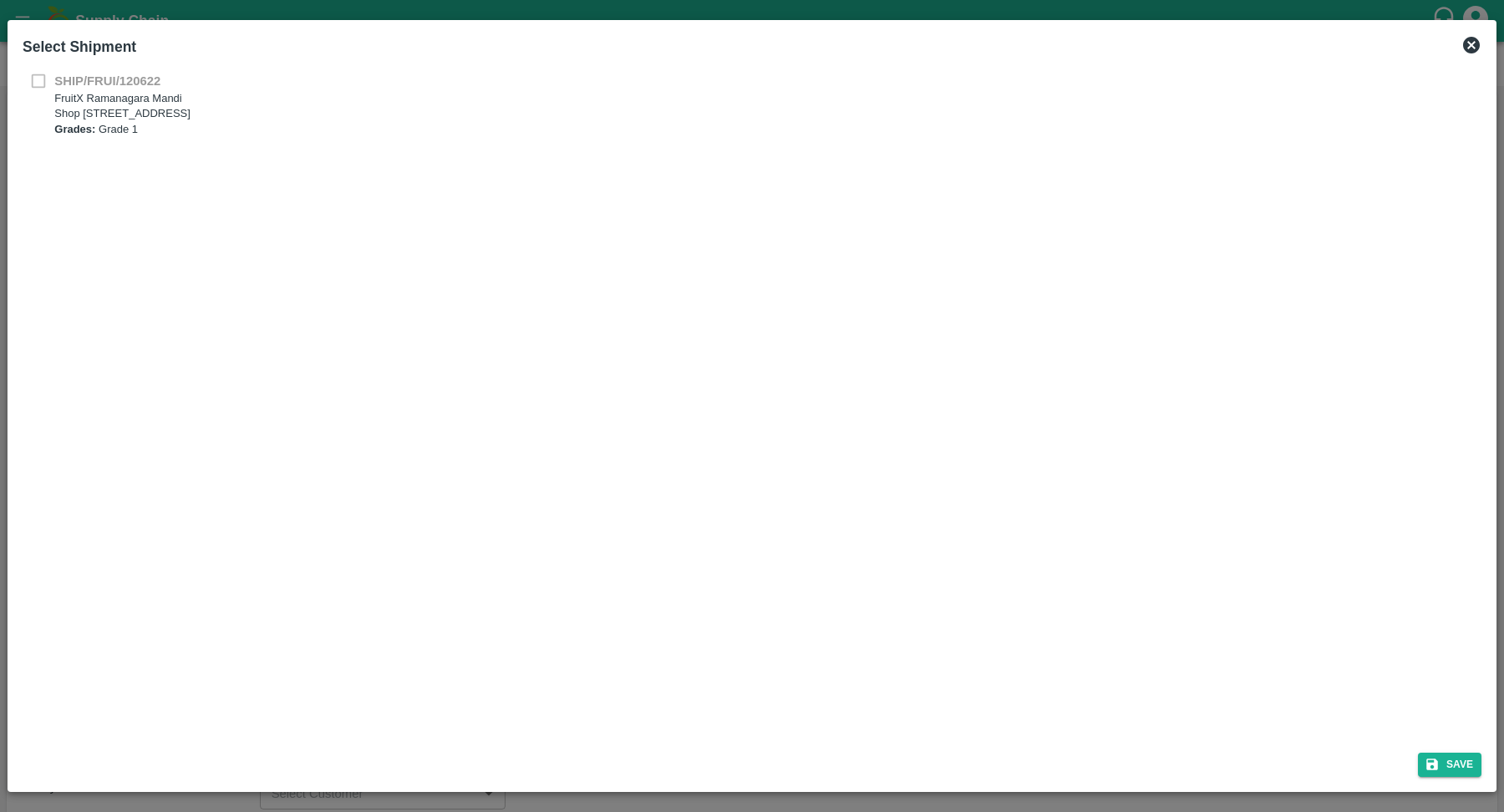
click at [36, 82] on div "SHIP/FRUI/[STREET_ADDRESS] Grades: Grade 1" at bounding box center [752, 104] width 1459 height 65
click at [1466, 43] on icon at bounding box center [1472, 45] width 17 height 17
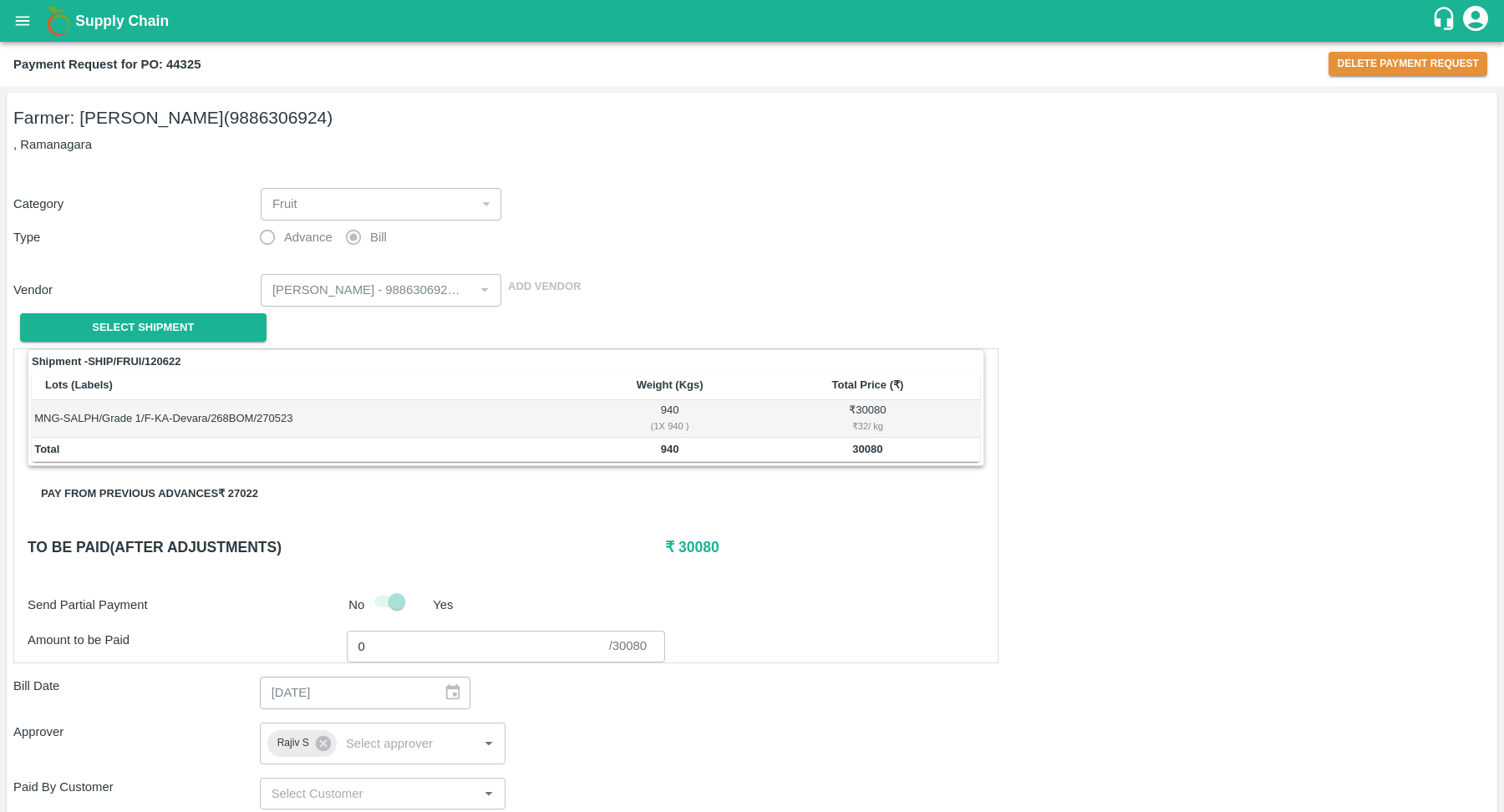
click at [1214, 181] on div "Category Fruit 1 ​" at bounding box center [748, 201] width 1484 height 40
